Goal: Transaction & Acquisition: Purchase product/service

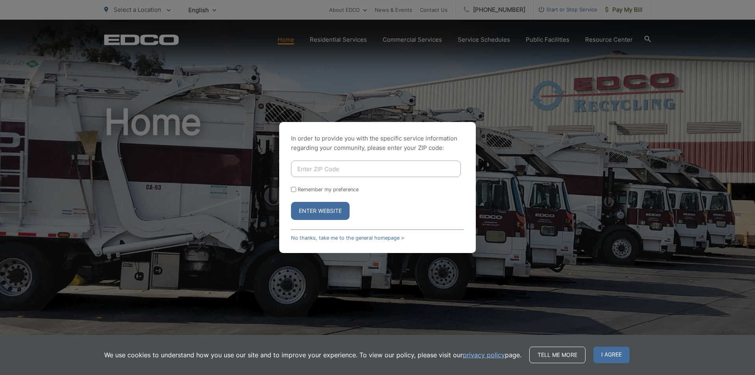
click at [333, 241] on div "In order to provide you with the specific service information regarding your co…" at bounding box center [377, 187] width 197 height 131
click at [332, 238] on link "No thanks, take me to the general homepage >" at bounding box center [347, 238] width 113 height 6
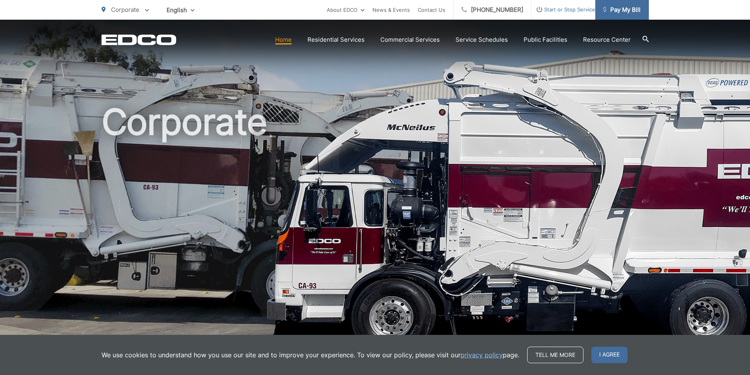
click at [622, 9] on span "Pay My Bill" at bounding box center [621, 9] width 37 height 9
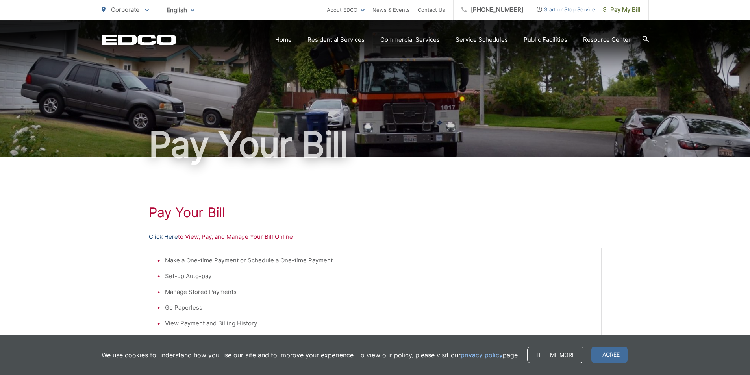
click at [167, 236] on link "Click Here" at bounding box center [163, 236] width 29 height 9
